Goal: Find specific page/section: Find specific page/section

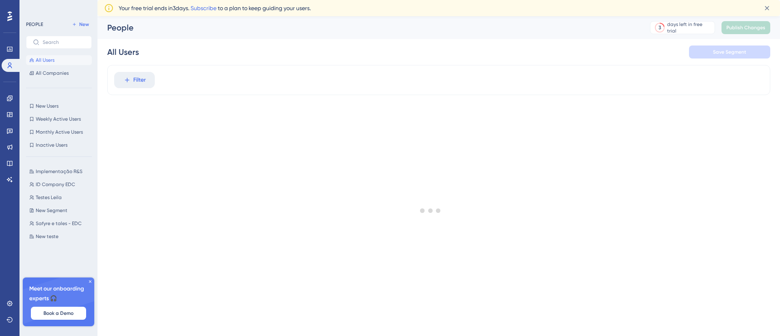
click at [131, 80] on div at bounding box center [430, 211] width 699 height 278
drag, startPoint x: 143, startPoint y: 76, endPoint x: 134, endPoint y: 89, distance: 15.6
click at [143, 77] on div at bounding box center [430, 211] width 699 height 278
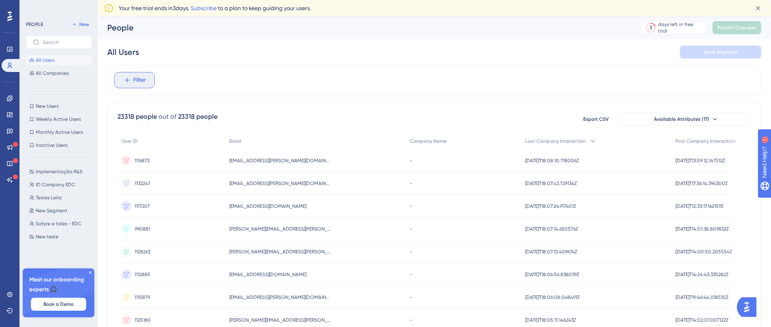
click at [137, 80] on span "Filter" at bounding box center [139, 80] width 13 height 10
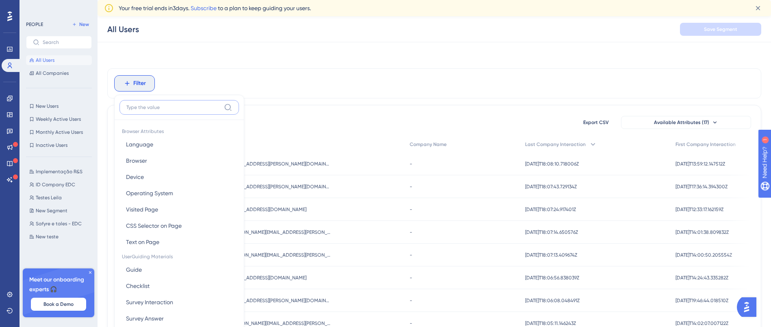
scroll to position [48, 0]
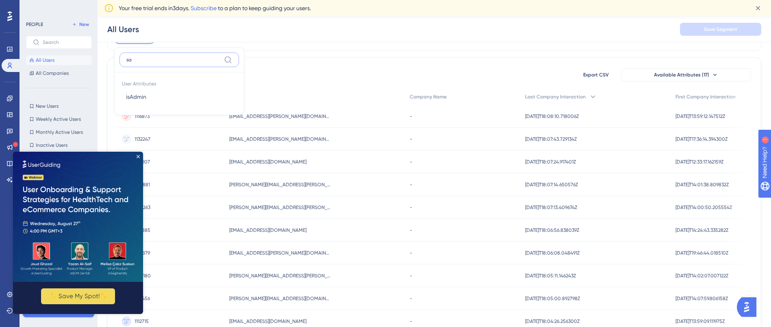
type input "s"
click at [157, 56] on input "emia" at bounding box center [173, 59] width 94 height 7
type input "emai"
click at [163, 93] on button "Email Email" at bounding box center [178, 97] width 119 height 16
click at [149, 104] on label "contains" at bounding box center [144, 103] width 22 height 10
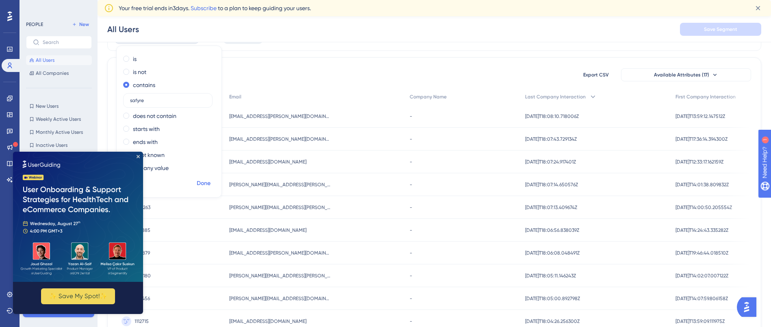
type input "safyre"
click at [198, 179] on span "Done" at bounding box center [204, 183] width 14 height 10
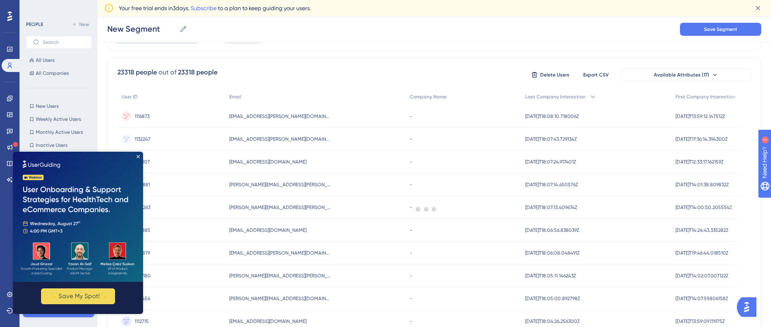
drag, startPoint x: 211, startPoint y: 330, endPoint x: 135, endPoint y: 155, distance: 191.3
click at [135, 155] on img at bounding box center [78, 217] width 130 height 130
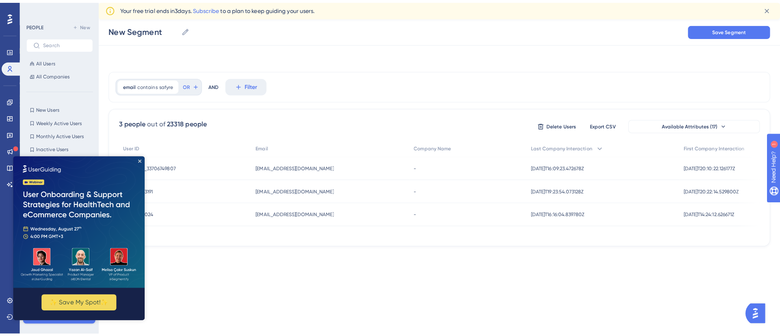
scroll to position [0, 0]
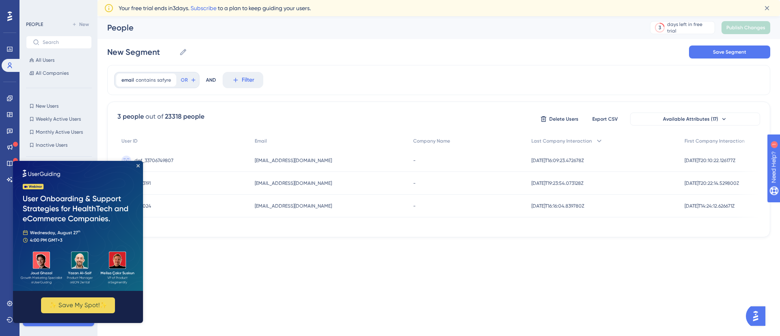
click at [358, 44] on div "New Segment New Segment Save Segment" at bounding box center [438, 52] width 663 height 26
click at [137, 165] on icon "Close Preview" at bounding box center [138, 165] width 3 height 3
